Goal: Register for event/course

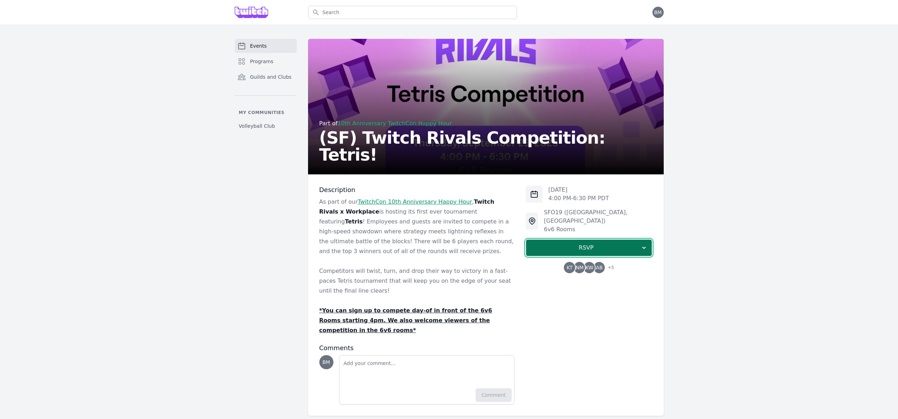
click at [577, 243] on span "RSVP" at bounding box center [585, 247] width 109 height 8
click at [589, 260] on link "I'm going" at bounding box center [588, 266] width 126 height 13
click at [595, 265] on span "KW" at bounding box center [599, 267] width 8 height 5
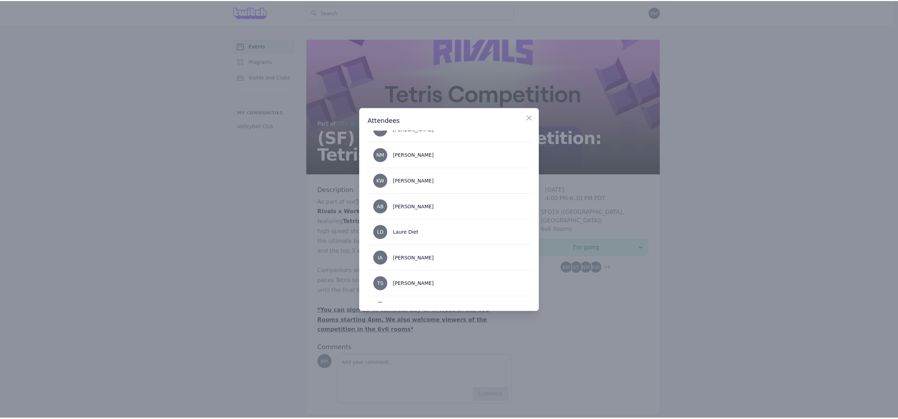
scroll to position [84, 0]
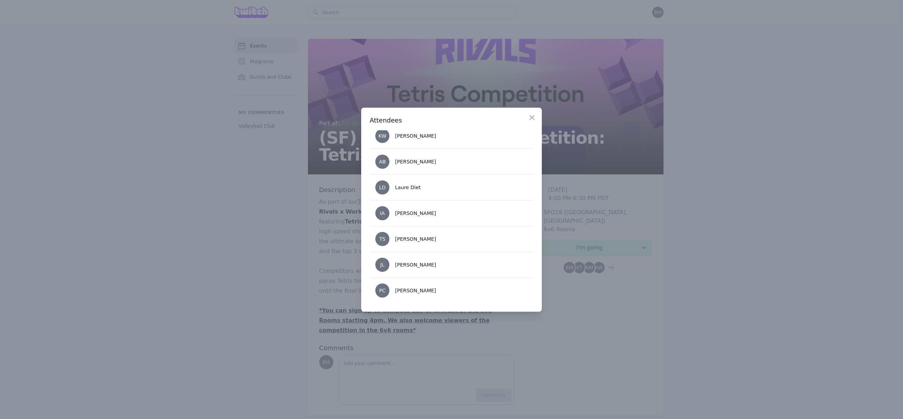
drag, startPoint x: 272, startPoint y: 235, endPoint x: 296, endPoint y: 375, distance: 142.3
click at [272, 235] on div at bounding box center [451, 209] width 903 height 419
